Goal: Task Accomplishment & Management: Complete application form

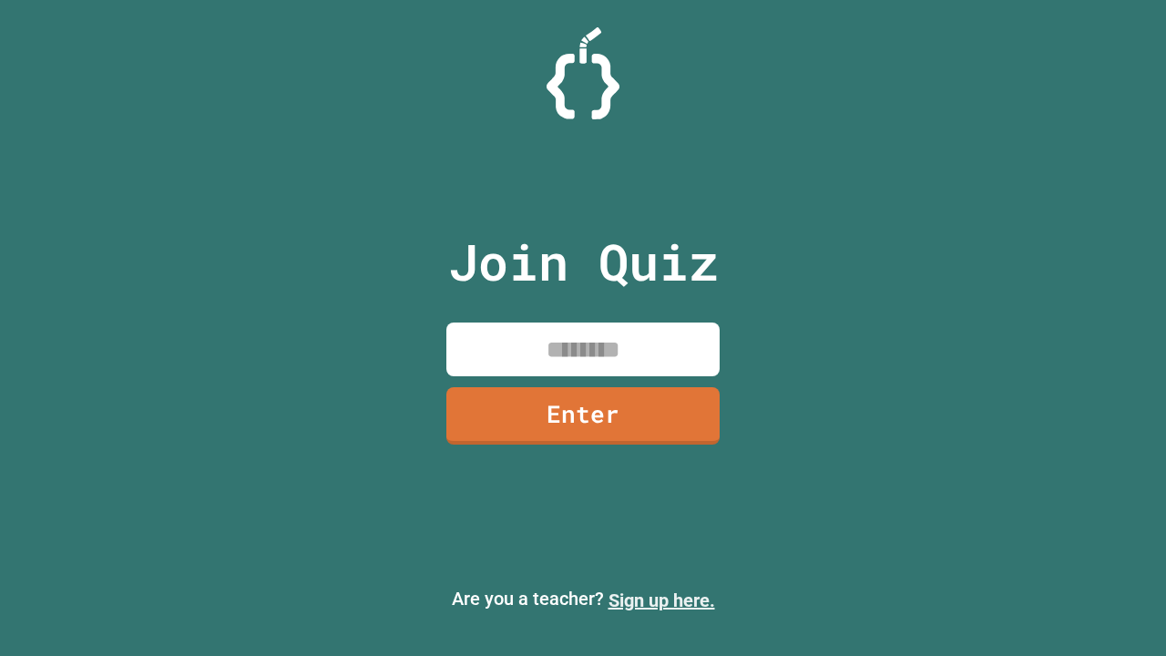
click at [661, 600] on link "Sign up here." at bounding box center [662, 600] width 107 height 22
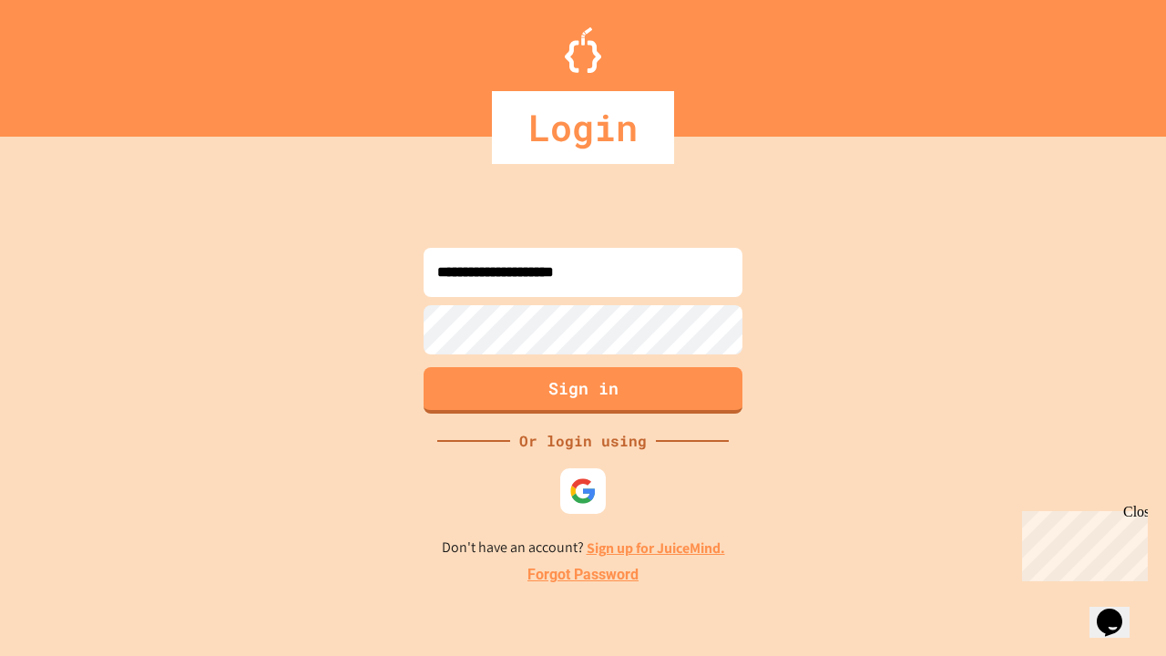
type input "**********"
